Goal: Information Seeking & Learning: Learn about a topic

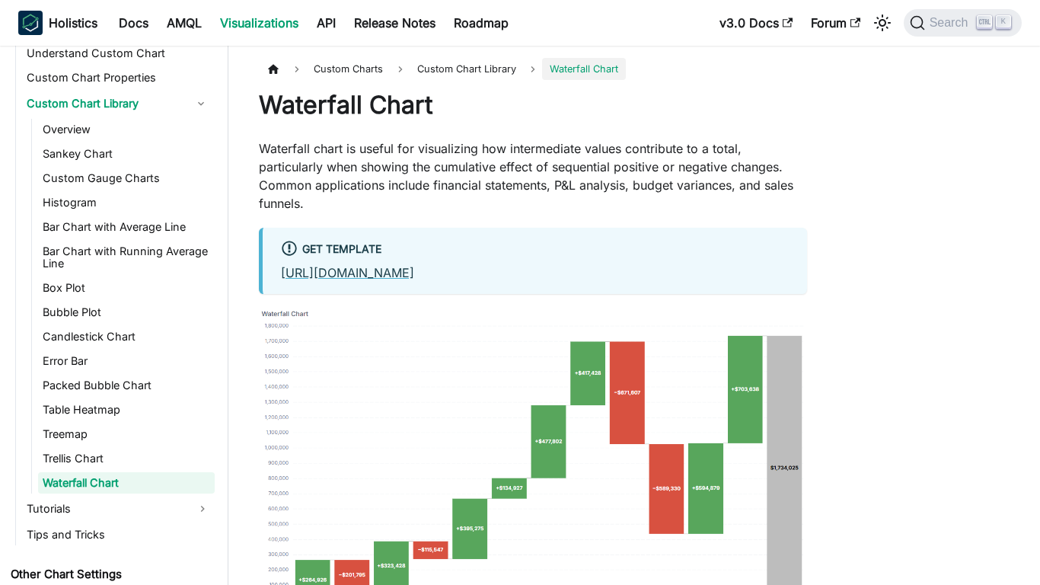
scroll to position [918, 0]
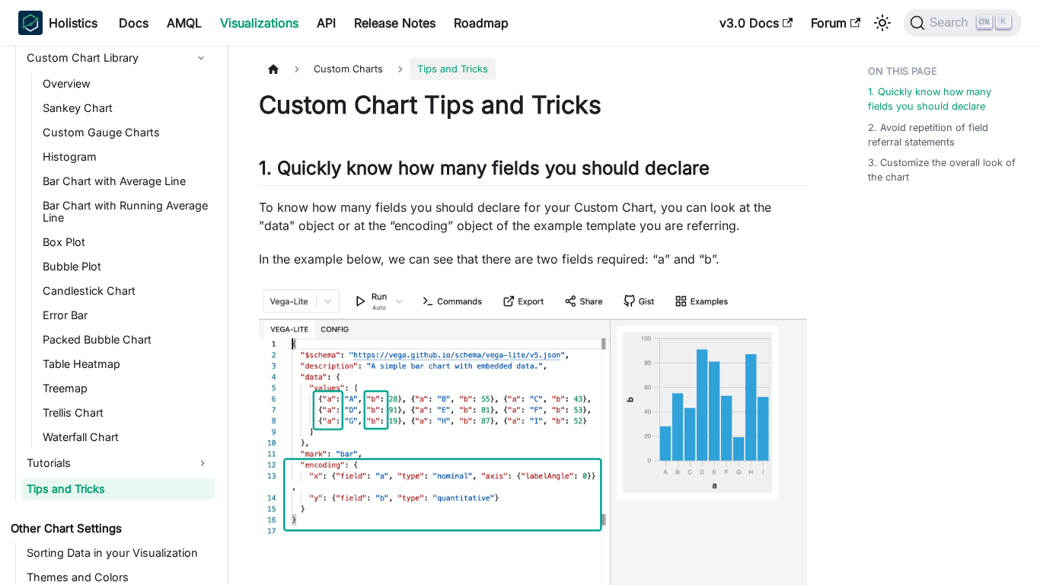
scroll to position [970, 0]
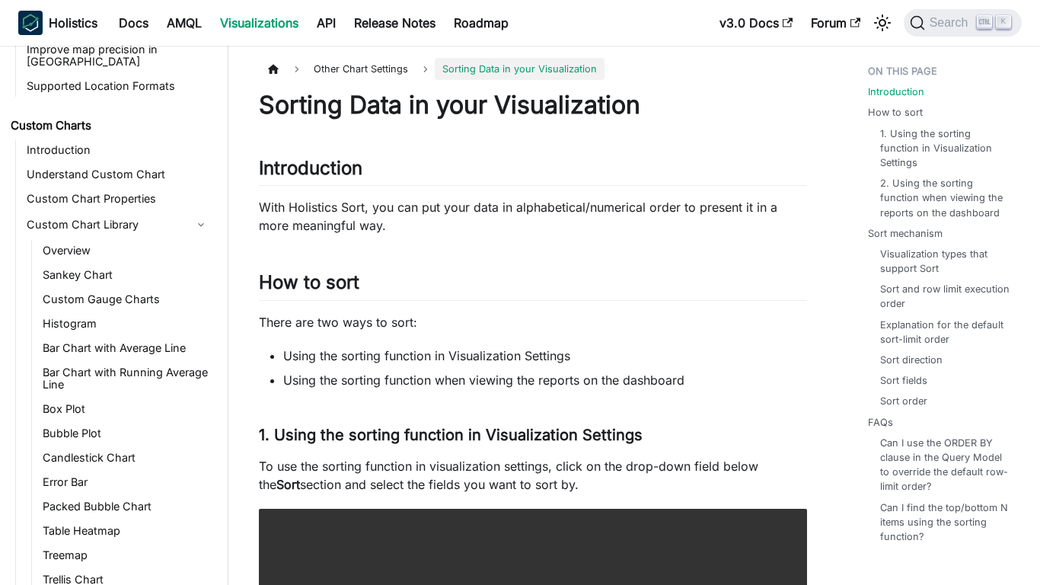
scroll to position [981, 0]
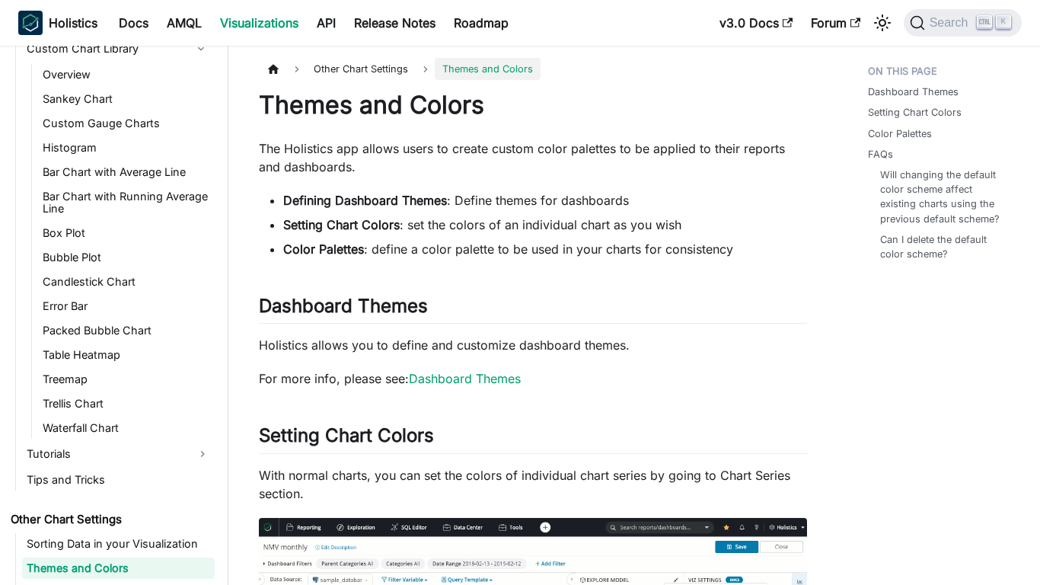
scroll to position [981, 0]
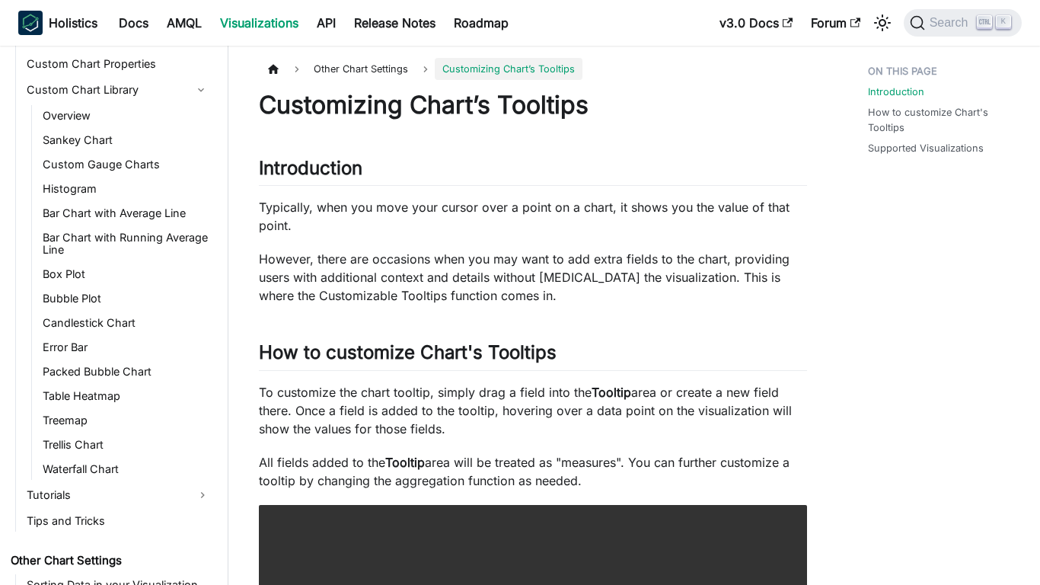
scroll to position [981, 0]
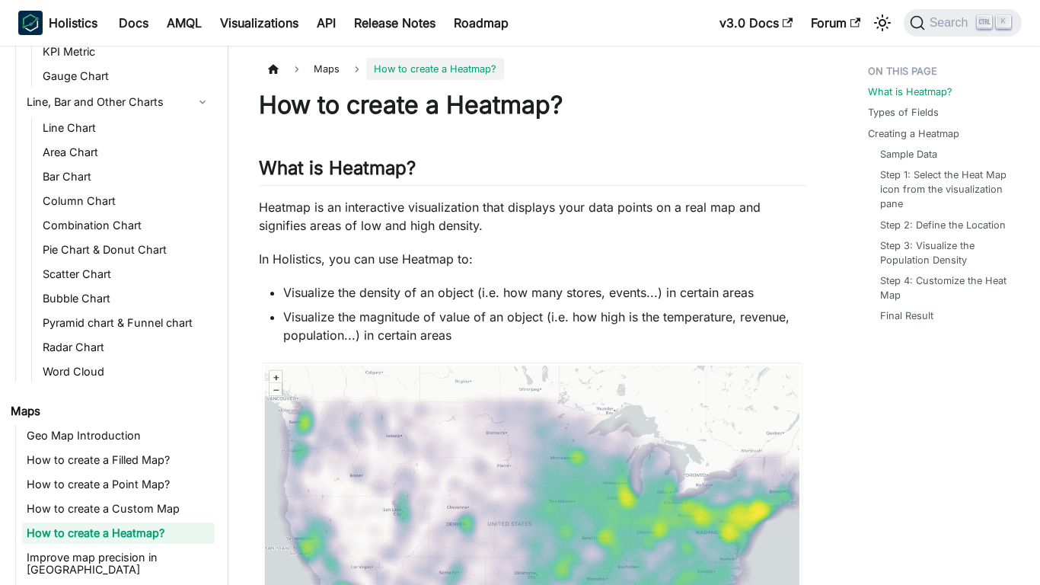
scroll to position [352, 0]
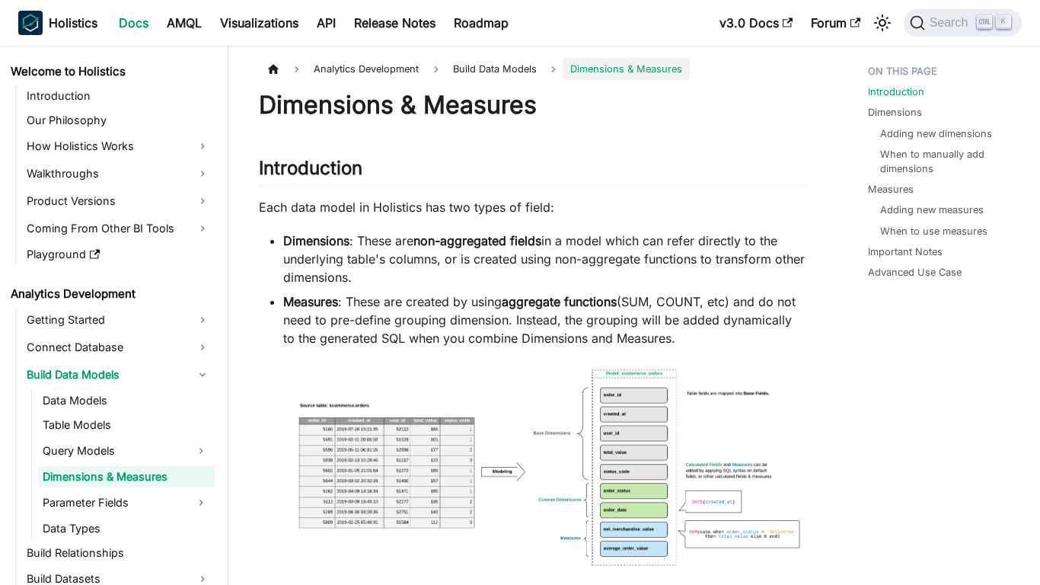
scroll to position [11, 0]
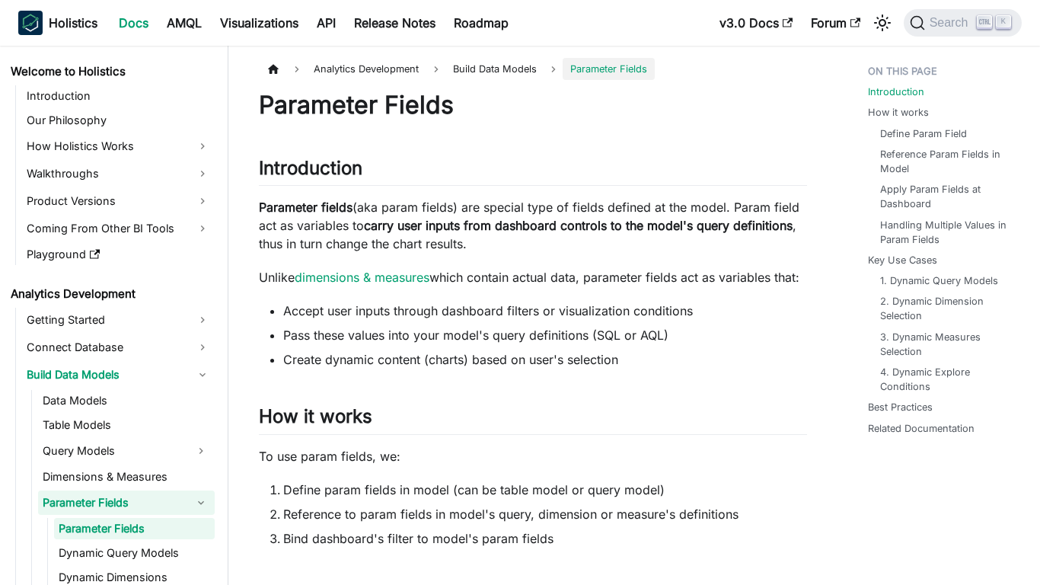
scroll to position [62, 0]
